Goal: Task Accomplishment & Management: Use online tool/utility

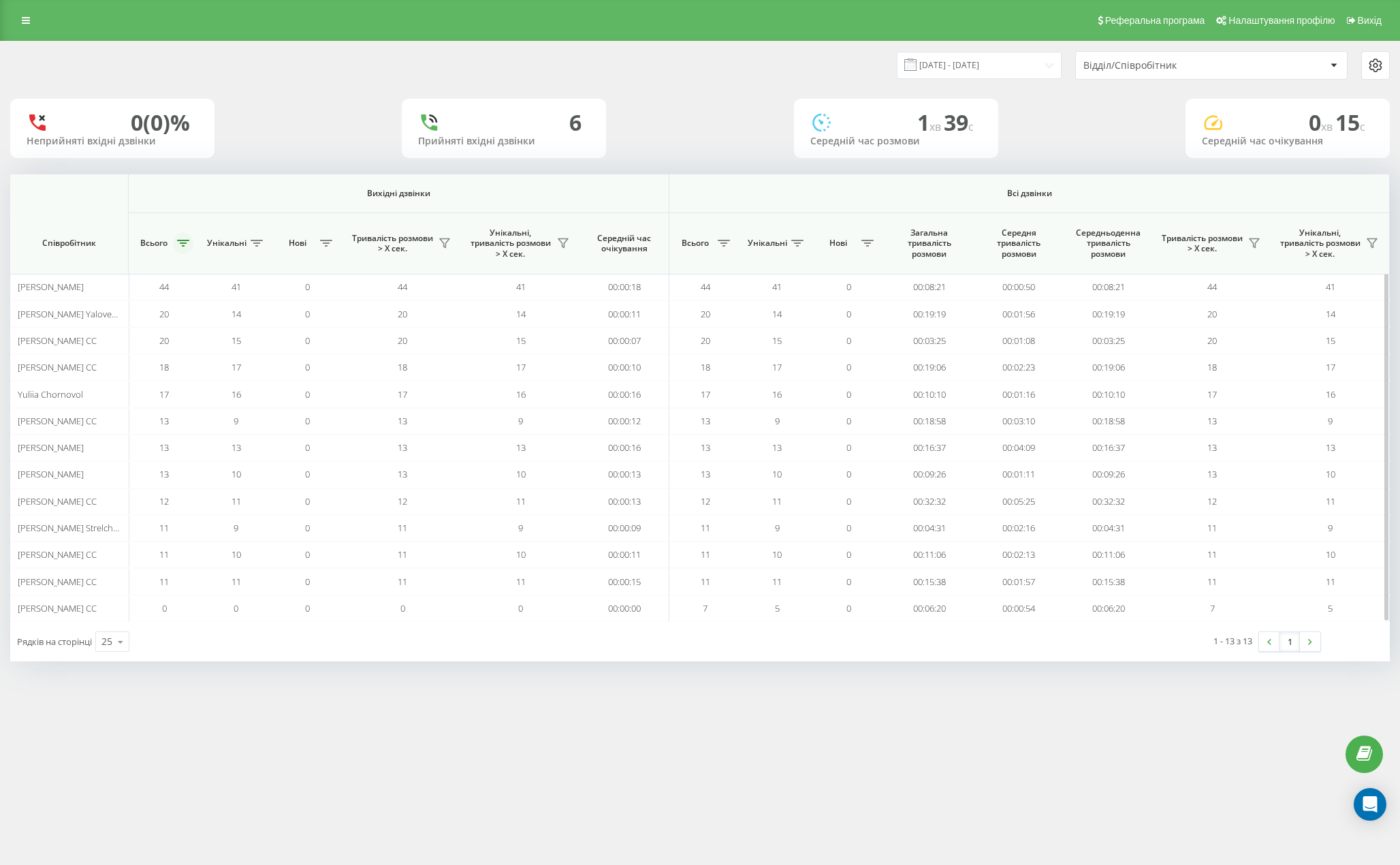
click at [179, 247] on button at bounding box center [183, 243] width 21 height 22
click at [255, 340] on button "Застосувати" at bounding box center [278, 348] width 87 height 27
click at [178, 248] on button at bounding box center [183, 243] width 21 height 22
click at [274, 337] on button "Застосувати" at bounding box center [278, 348] width 87 height 27
click at [177, 244] on icon at bounding box center [183, 243] width 12 height 7
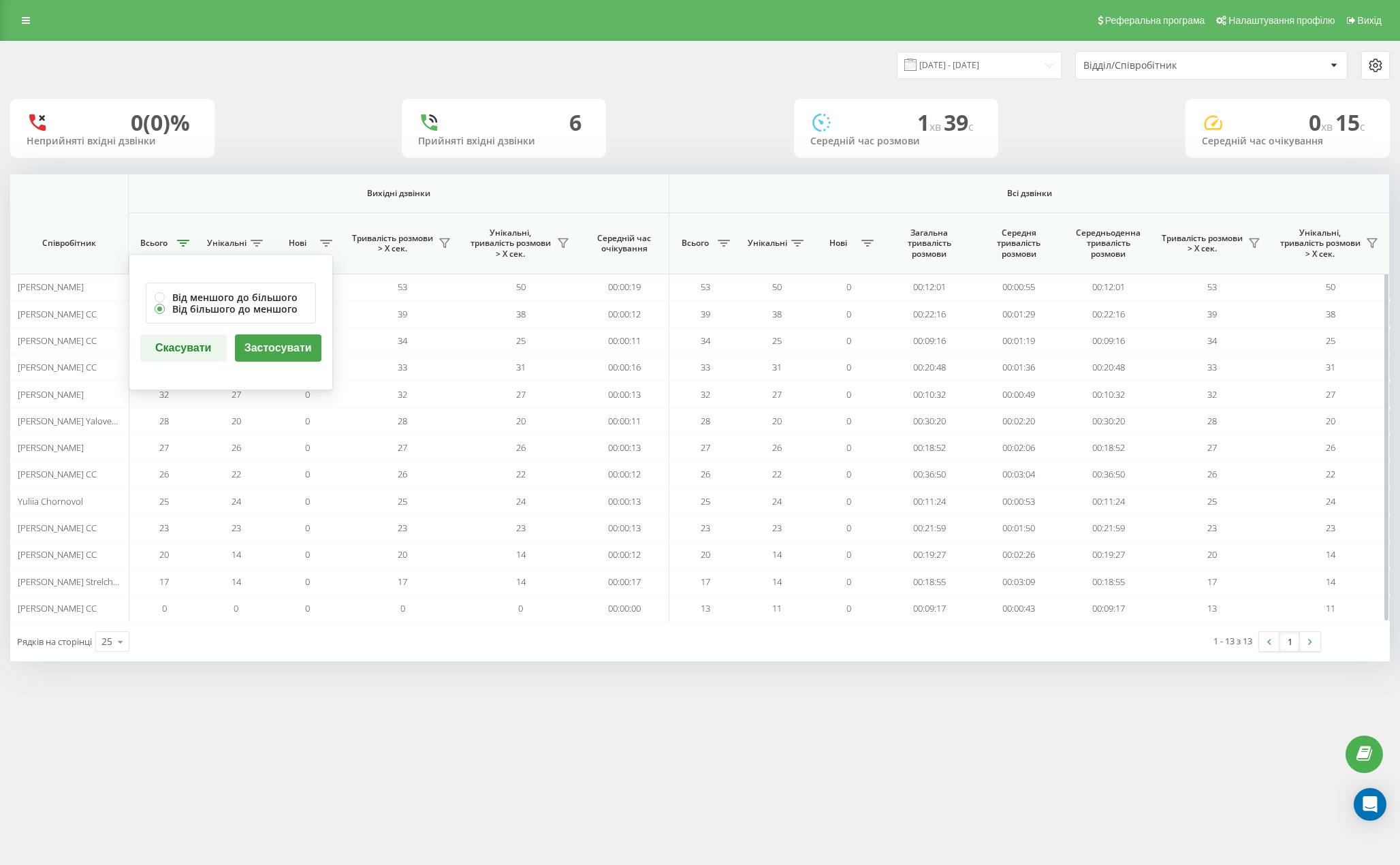
click at [269, 330] on div "Від меншого до більшого Від більшого до меншого Скасувати Застосувати" at bounding box center [230, 322] width 204 height 137
click at [277, 337] on button "Застосувати" at bounding box center [278, 348] width 87 height 27
click at [177, 243] on icon at bounding box center [183, 243] width 12 height 7
click at [270, 345] on button "Застосувати" at bounding box center [278, 348] width 87 height 27
click at [187, 245] on icon at bounding box center [183, 243] width 12 height 7
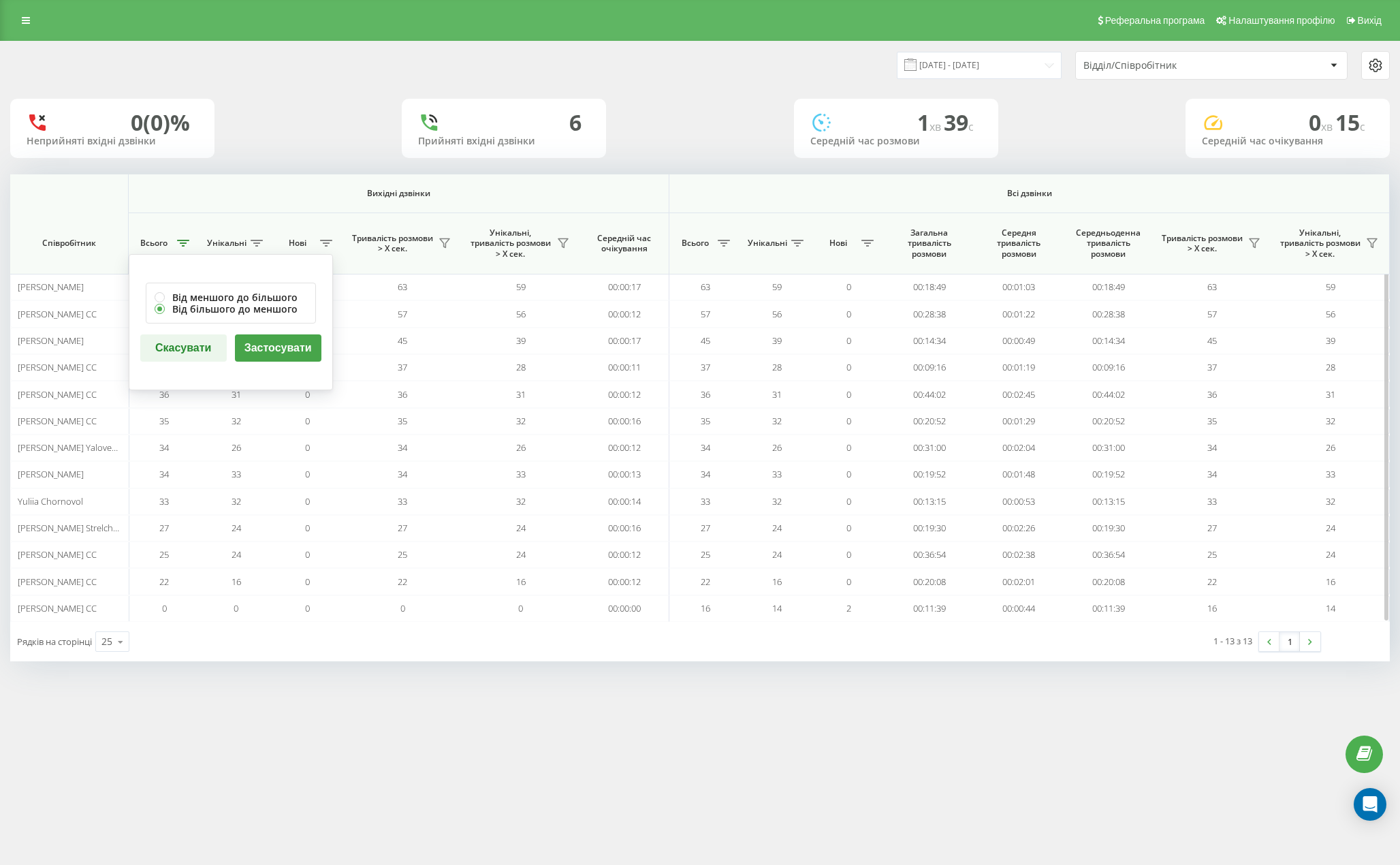
click at [275, 348] on button "Застосувати" at bounding box center [278, 348] width 87 height 27
click at [179, 239] on button at bounding box center [183, 243] width 21 height 22
click at [301, 340] on button "Застосувати" at bounding box center [278, 348] width 87 height 27
click at [187, 242] on icon at bounding box center [183, 243] width 12 height 7
click at [271, 340] on button "Застосувати" at bounding box center [278, 348] width 87 height 27
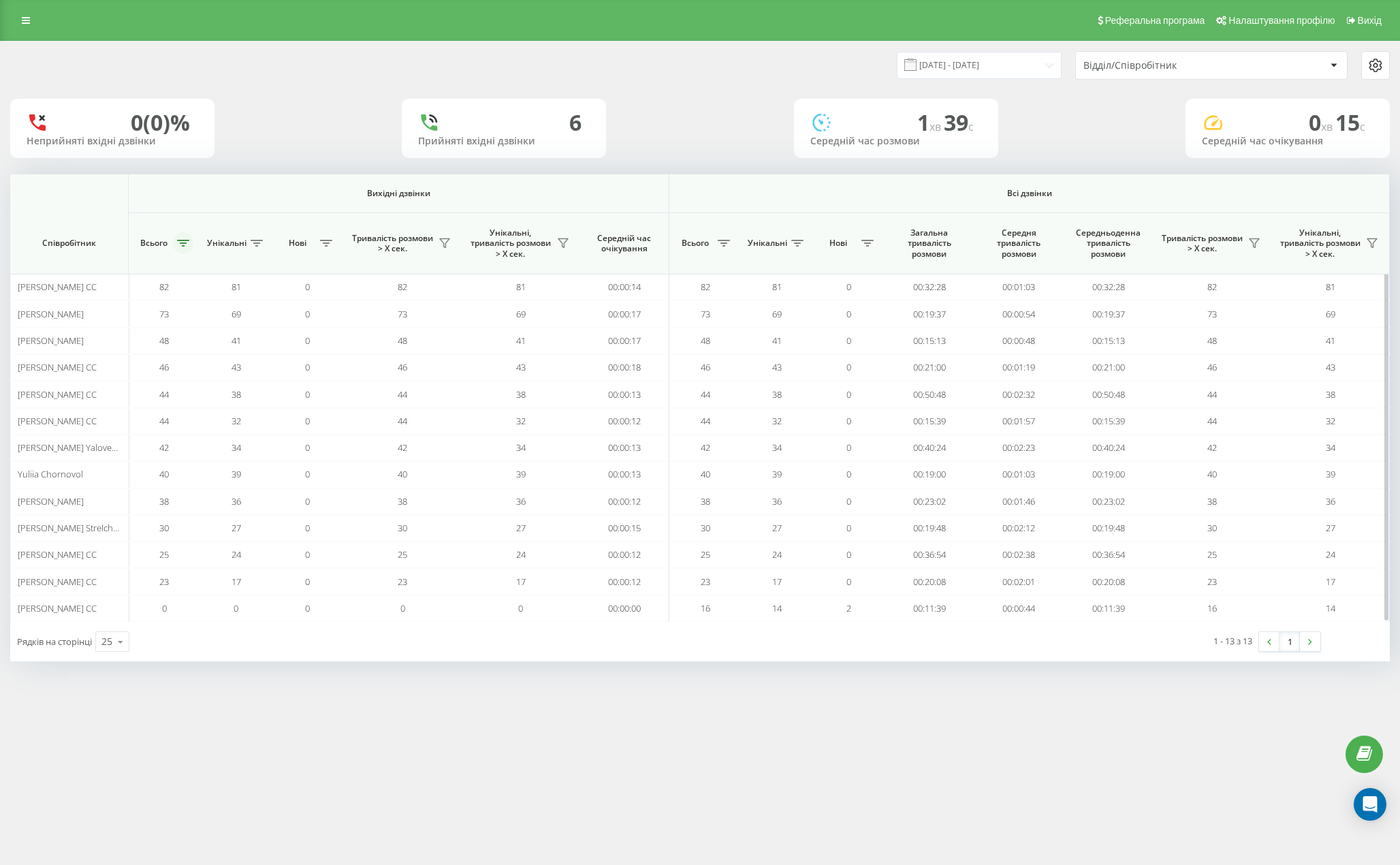
click at [177, 243] on icon at bounding box center [183, 243] width 12 height 7
click at [279, 359] on button "Застосувати" at bounding box center [278, 348] width 87 height 27
